Goal: Task Accomplishment & Management: Manage account settings

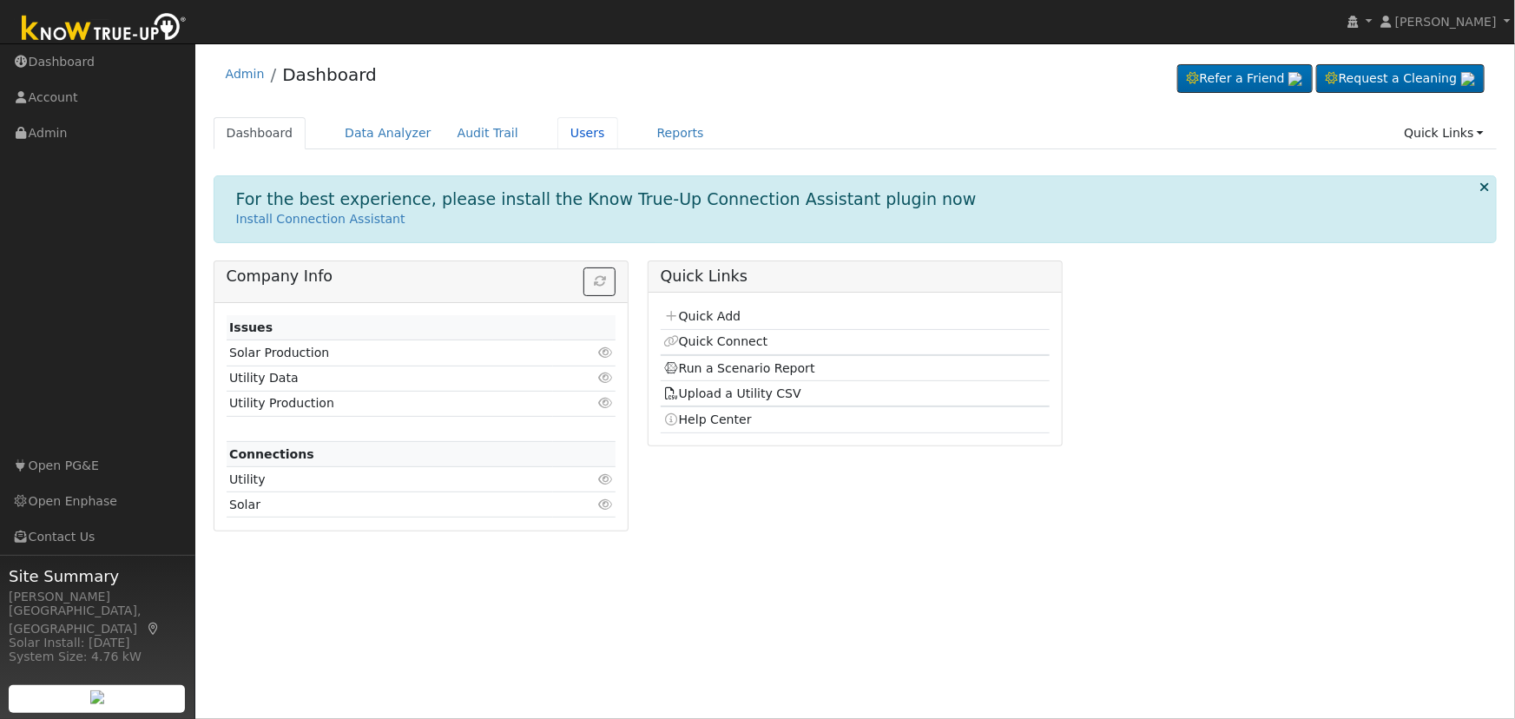
click at [557, 134] on link "Users" at bounding box center [587, 133] width 61 height 32
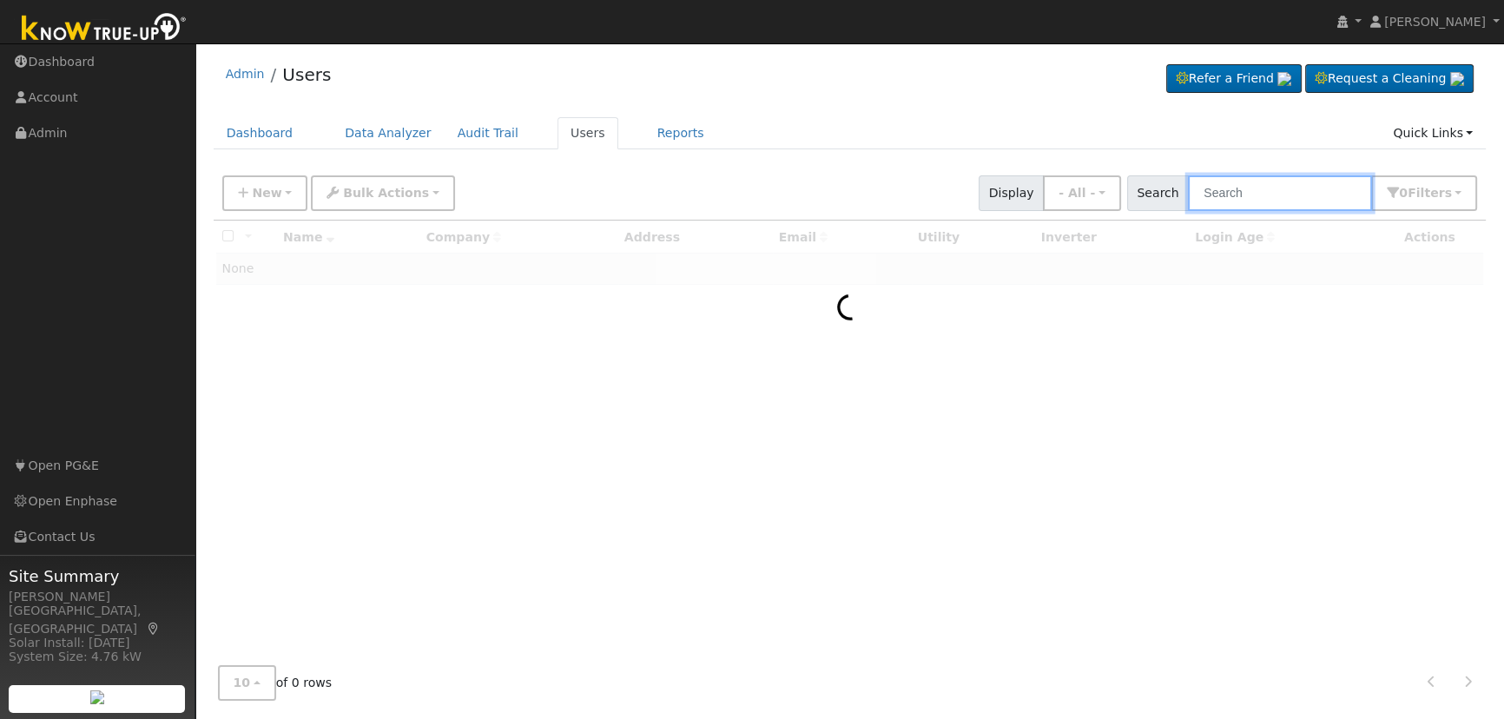
click at [1261, 194] on input "text" at bounding box center [1280, 193] width 184 height 36
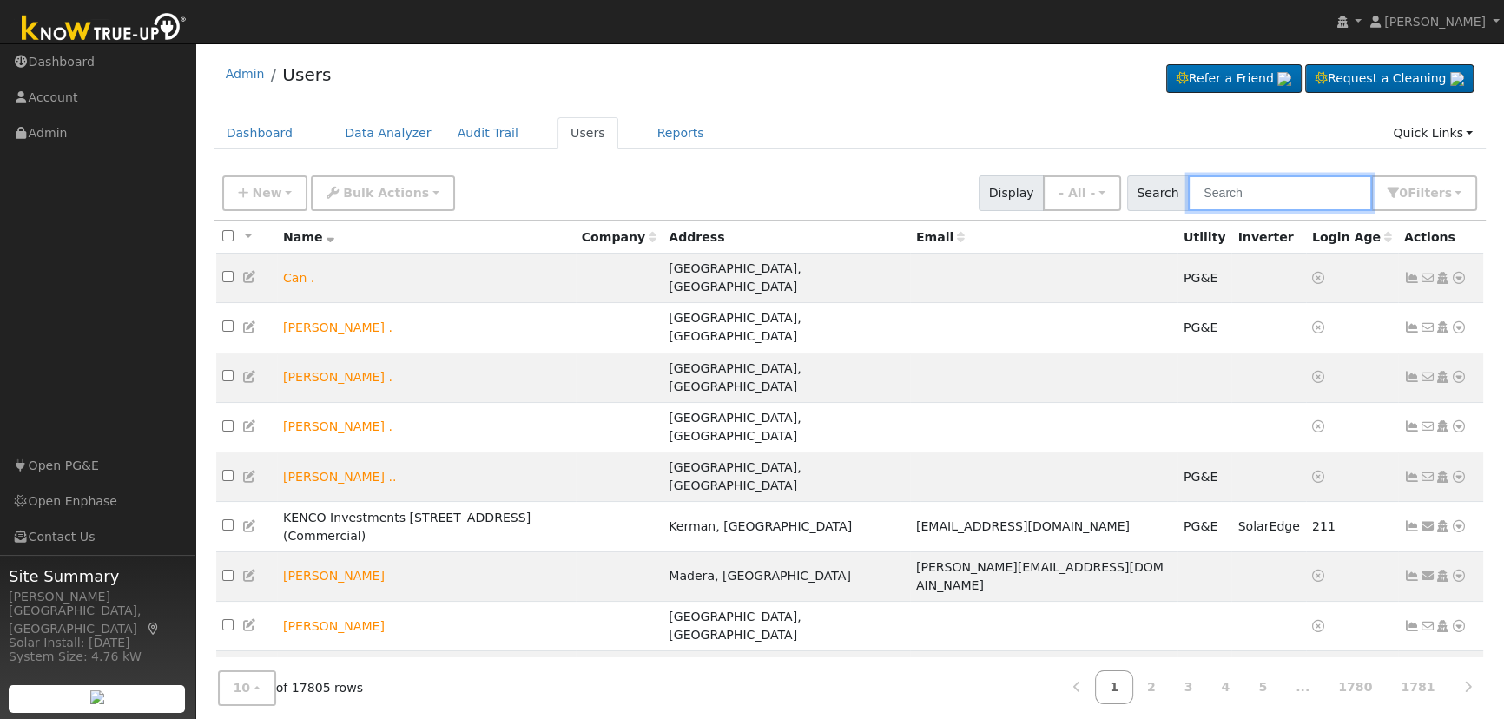
paste input "[PERSON_NAME]"
type input "[PERSON_NAME]"
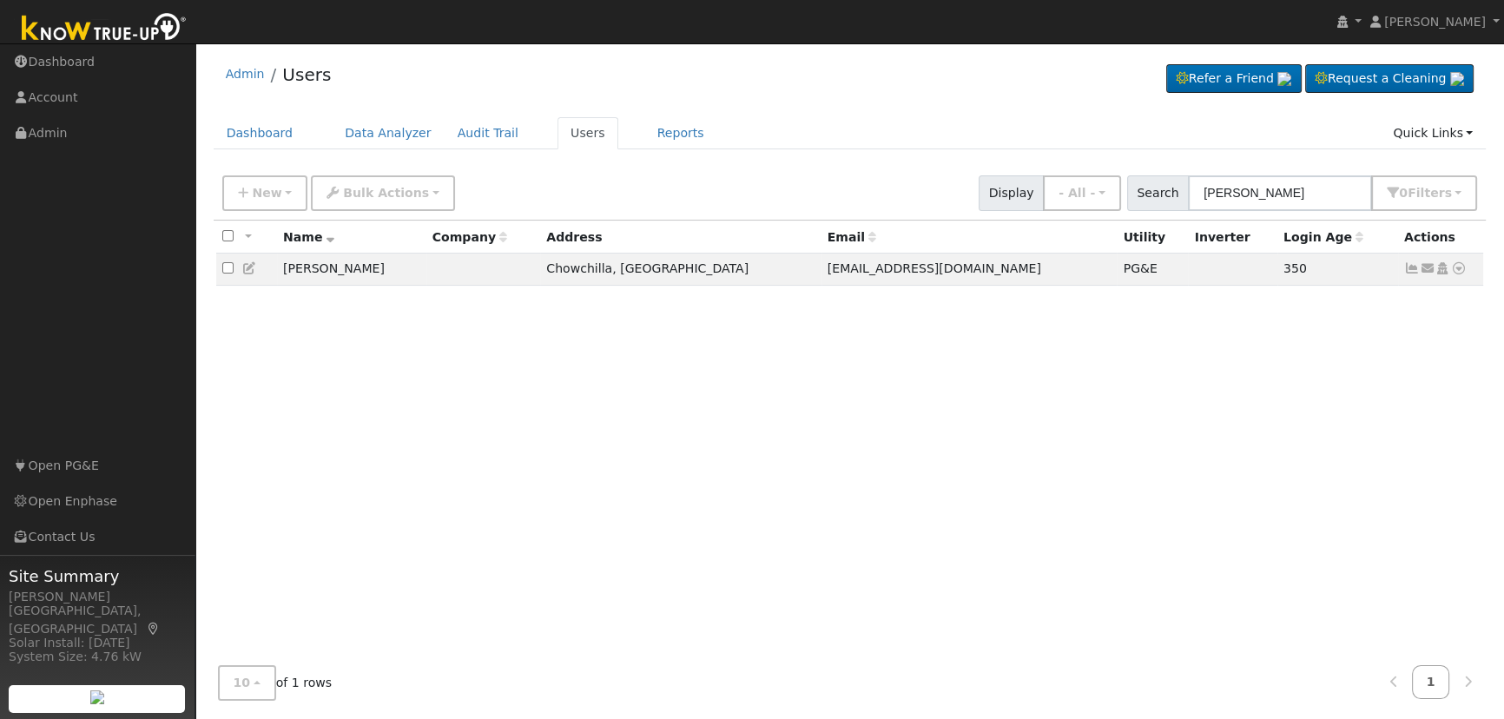
click at [1459, 269] on icon at bounding box center [1459, 268] width 16 height 12
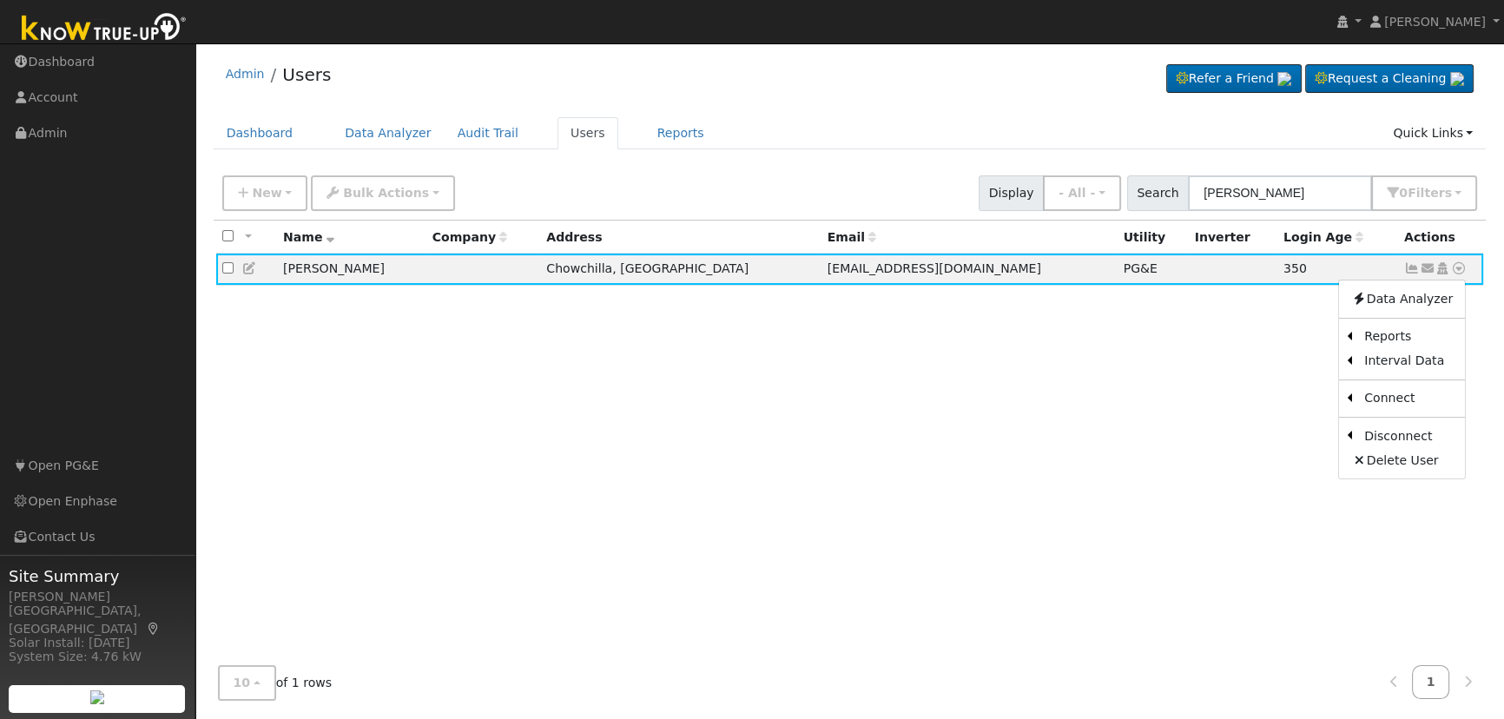
click at [1441, 269] on icon at bounding box center [1443, 268] width 16 height 12
